Goal: Information Seeking & Learning: Learn about a topic

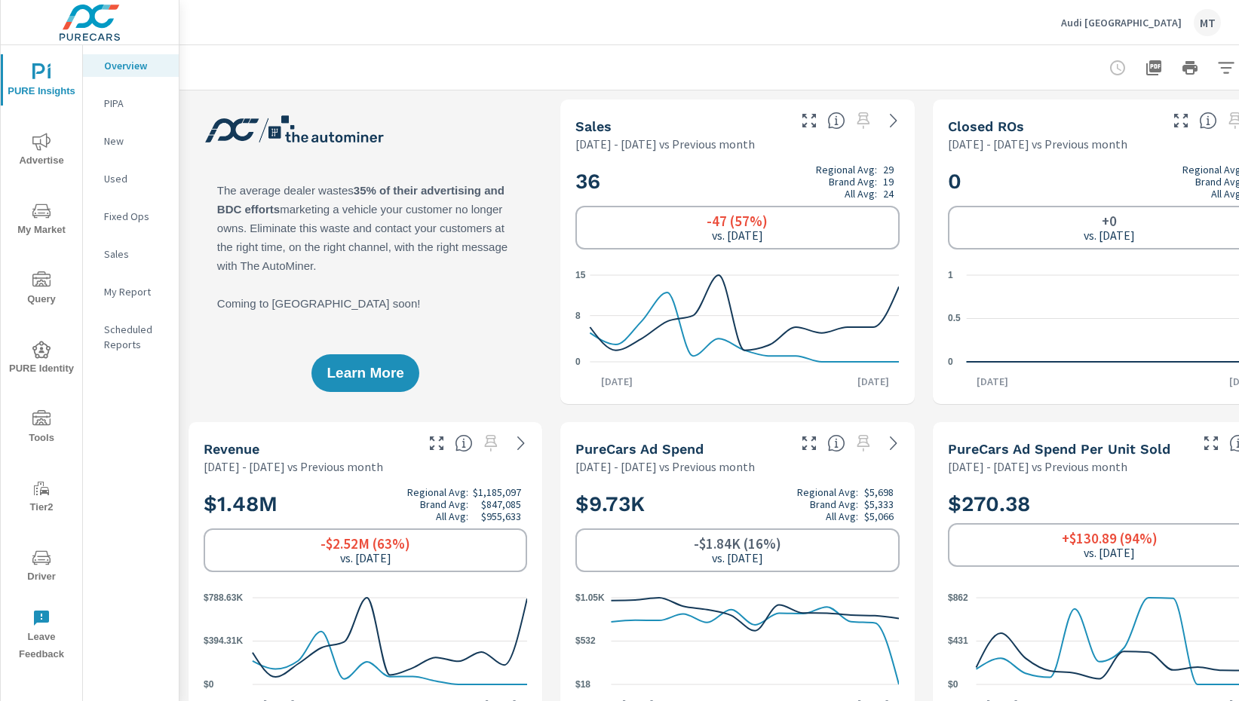
click at [1140, 29] on p "Audi [GEOGRAPHIC_DATA]" at bounding box center [1121, 23] width 121 height 14
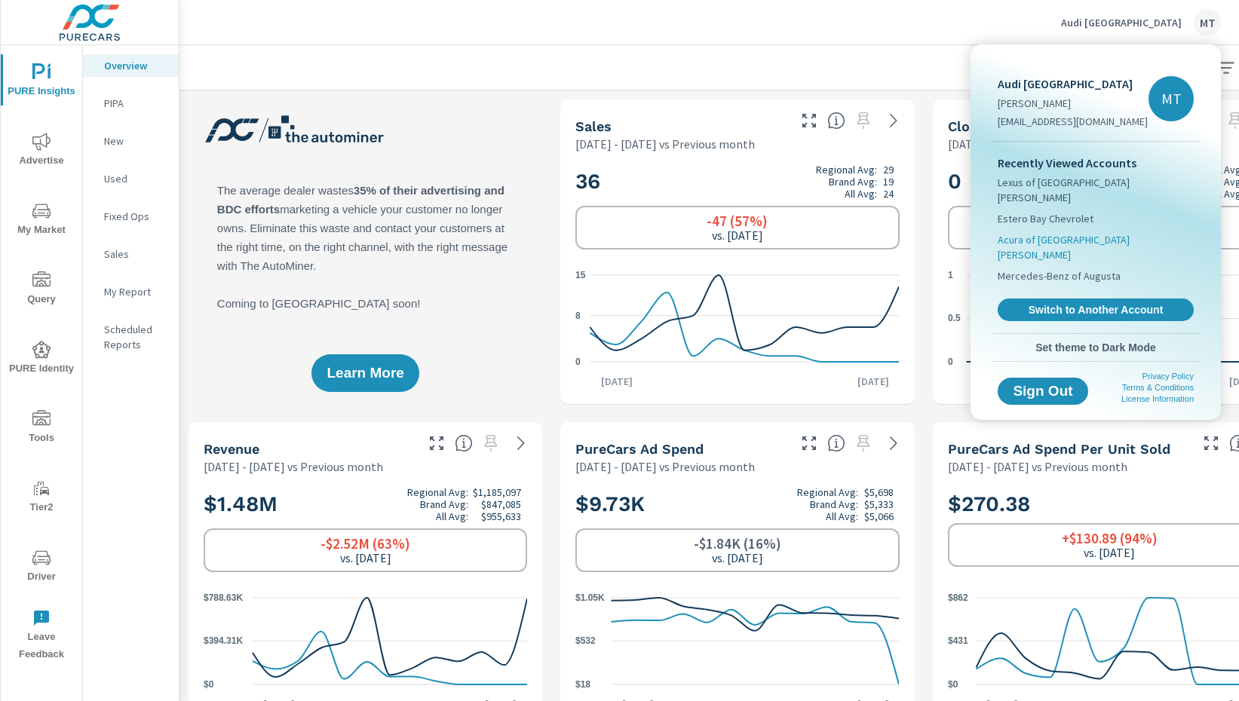
click at [1065, 232] on span "Acura of [GEOGRAPHIC_DATA][PERSON_NAME]" at bounding box center [1096, 247] width 196 height 30
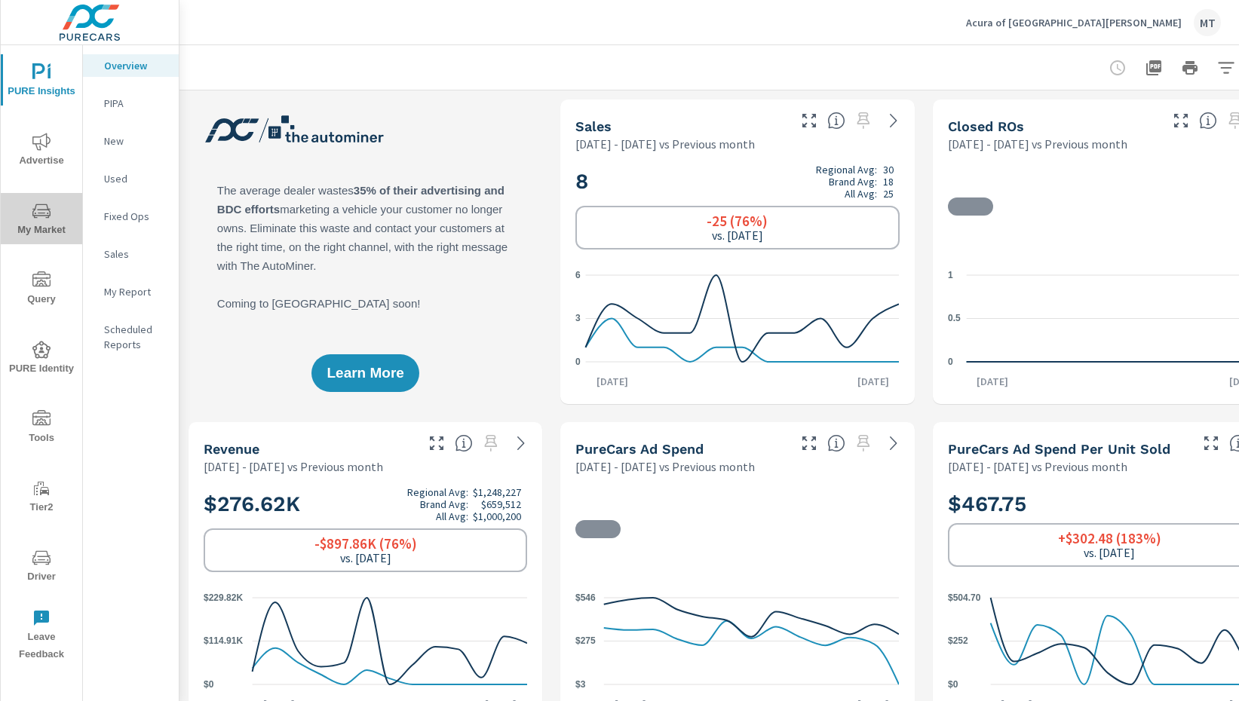
click at [36, 206] on icon "nav menu" at bounding box center [41, 211] width 18 height 18
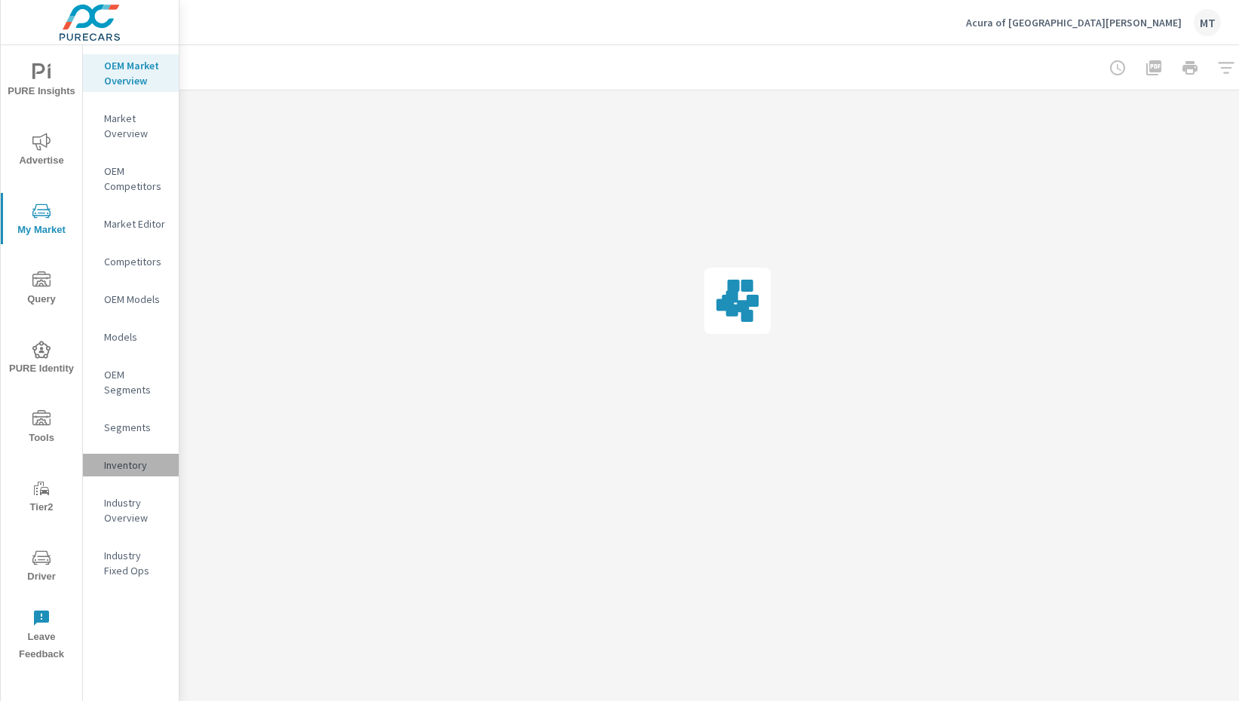
click at [121, 456] on div "Inventory" at bounding box center [131, 465] width 96 height 23
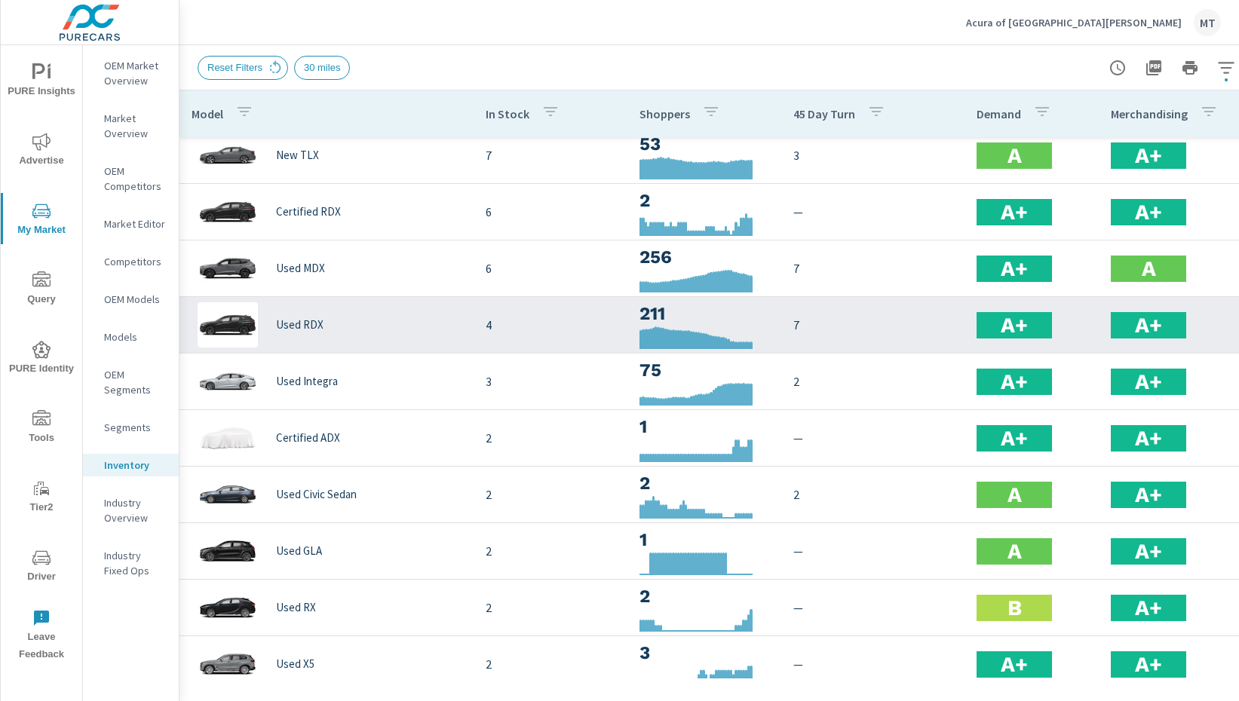
scroll to position [374, 0]
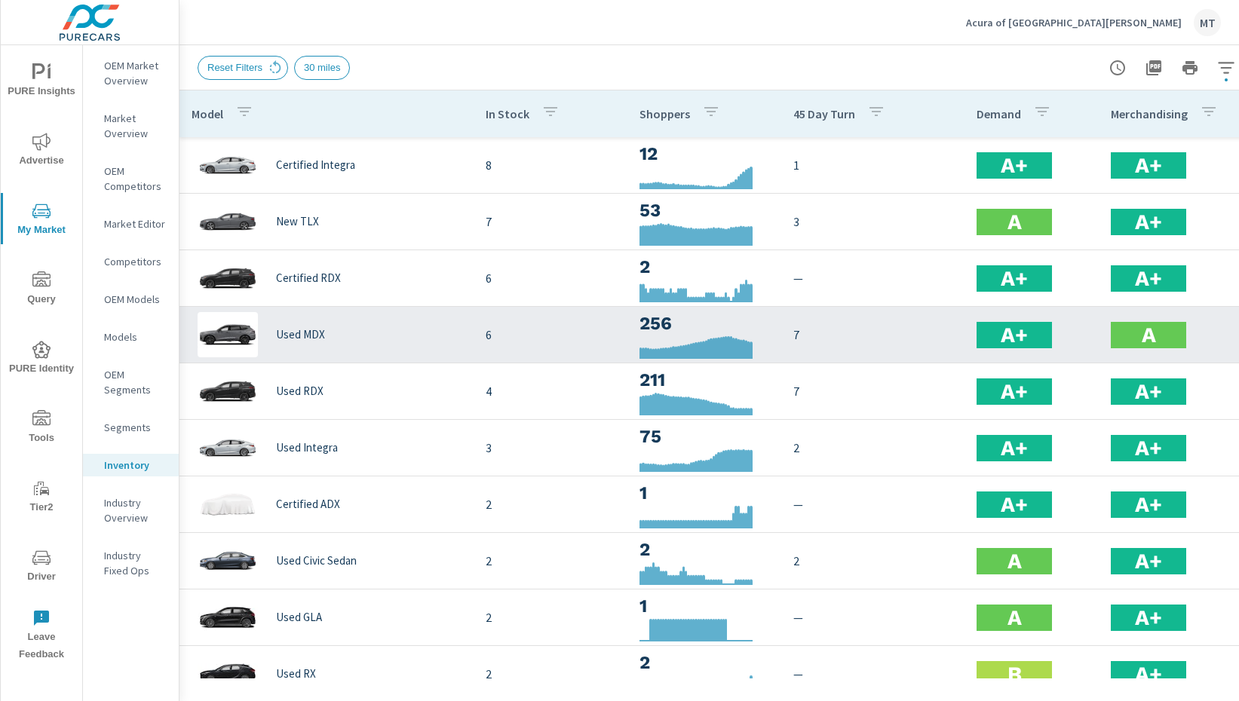
scroll to position [23, 0]
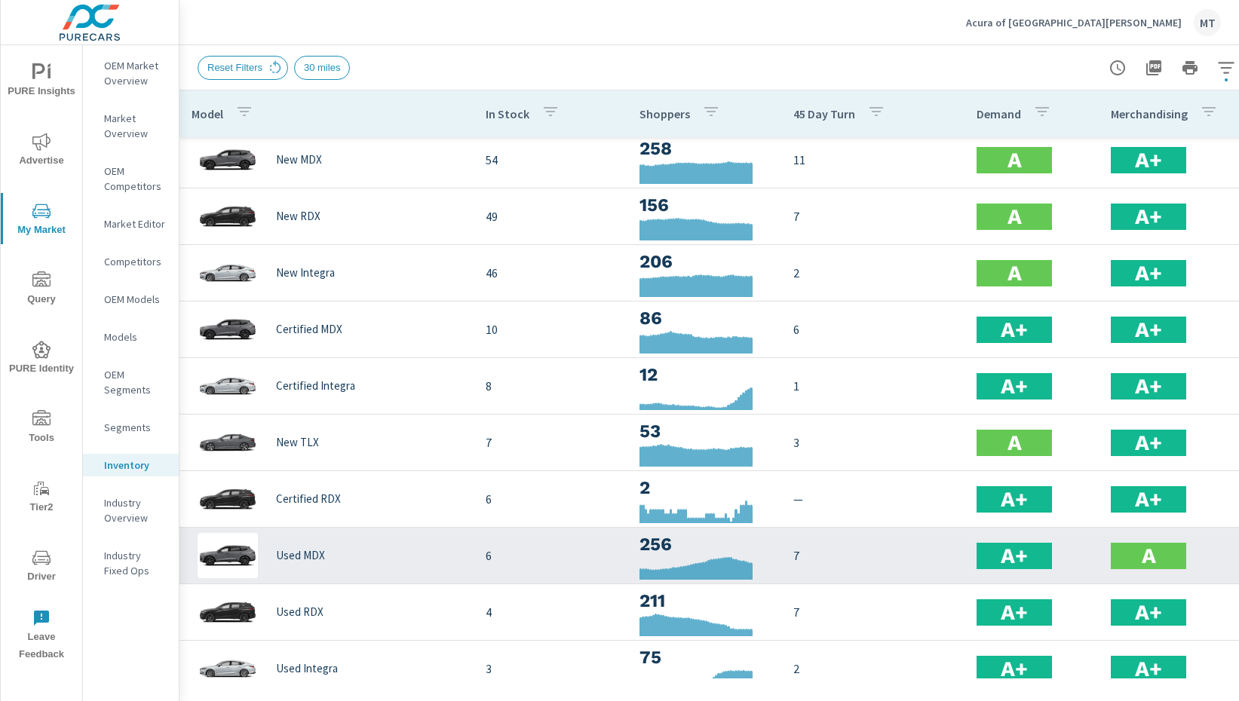
scroll to position [66, 0]
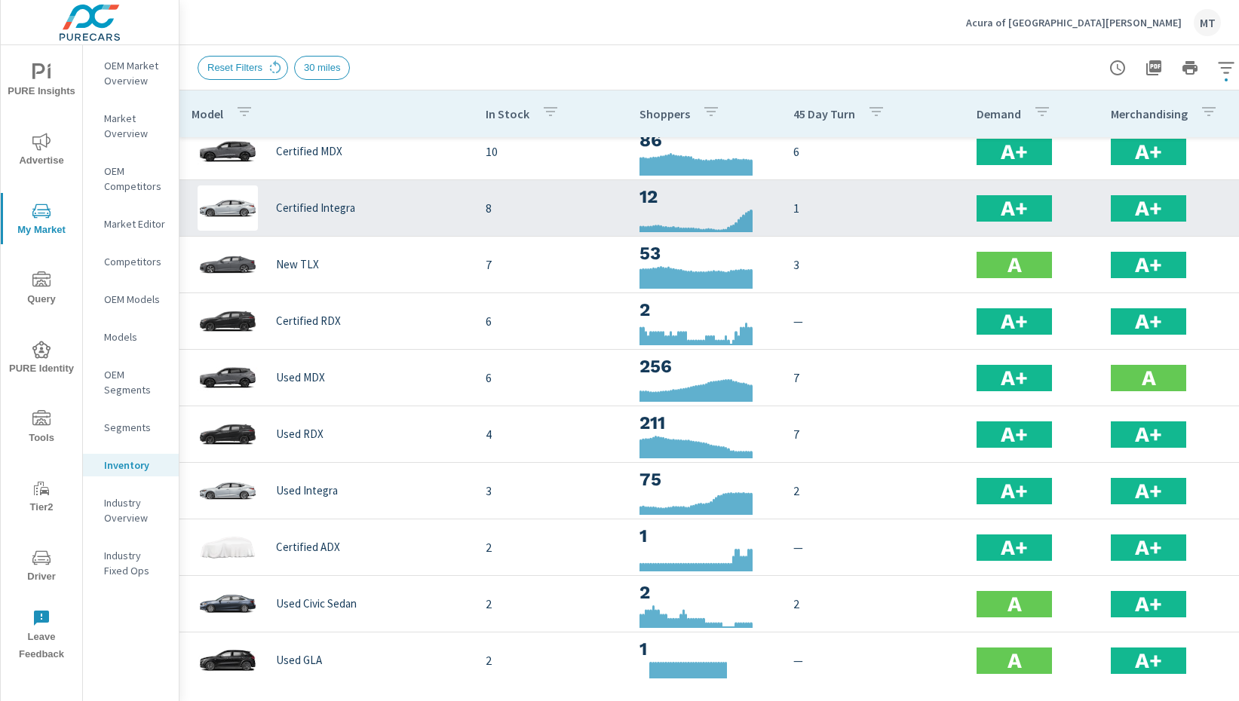
scroll to position [152, 0]
